Goal: Obtain resource: Obtain resource

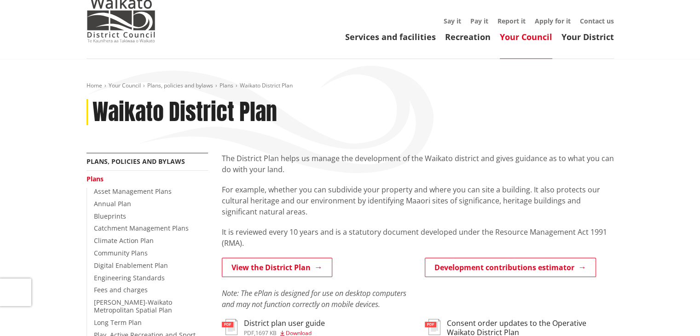
scroll to position [74, 0]
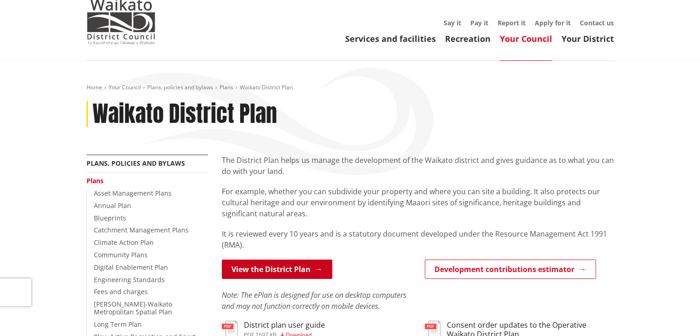
click at [264, 259] on link "View the District Plan" at bounding box center [277, 268] width 110 height 19
